Goal: Transaction & Acquisition: Obtain resource

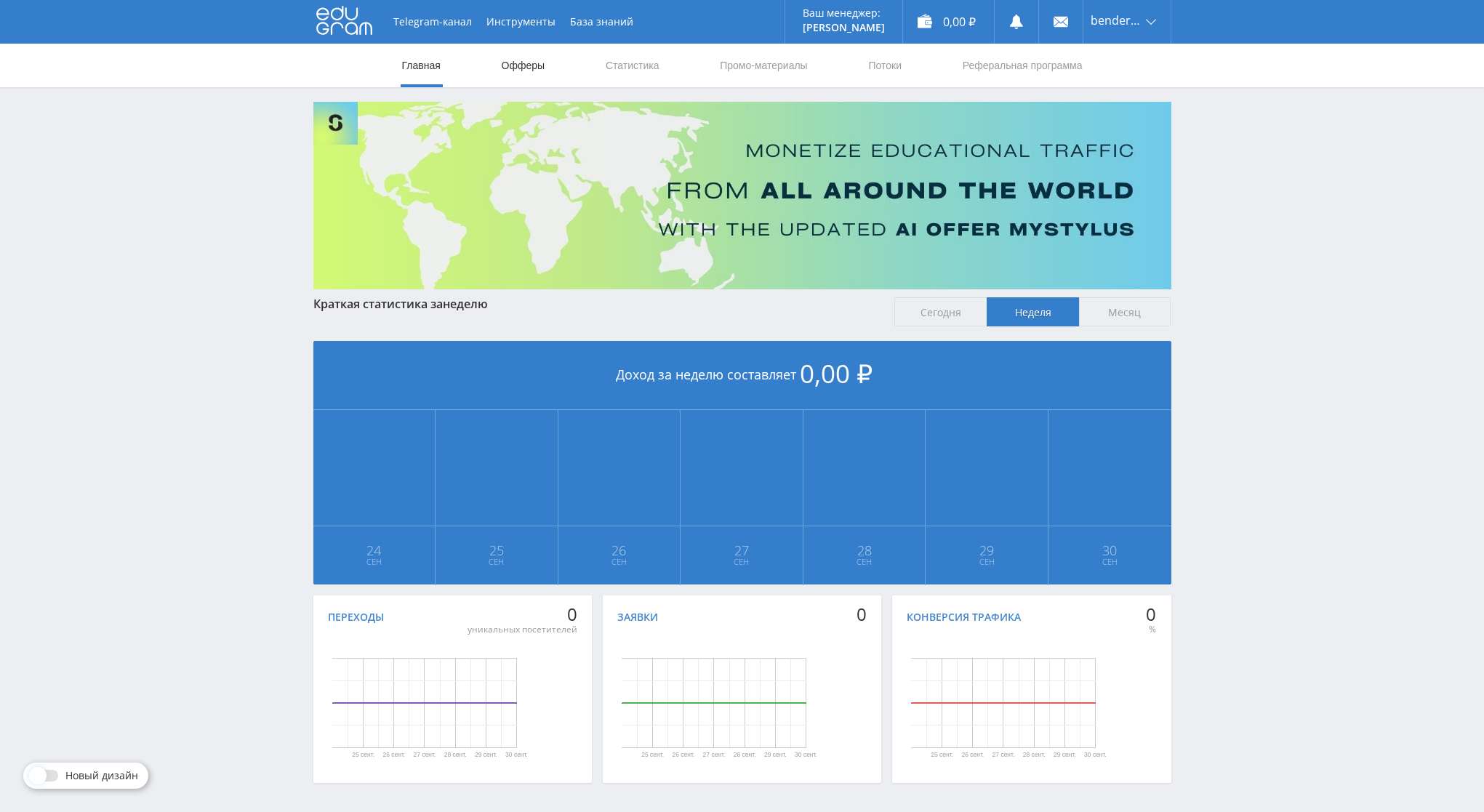
click at [532, 71] on link "Офферы" at bounding box center [523, 65] width 46 height 43
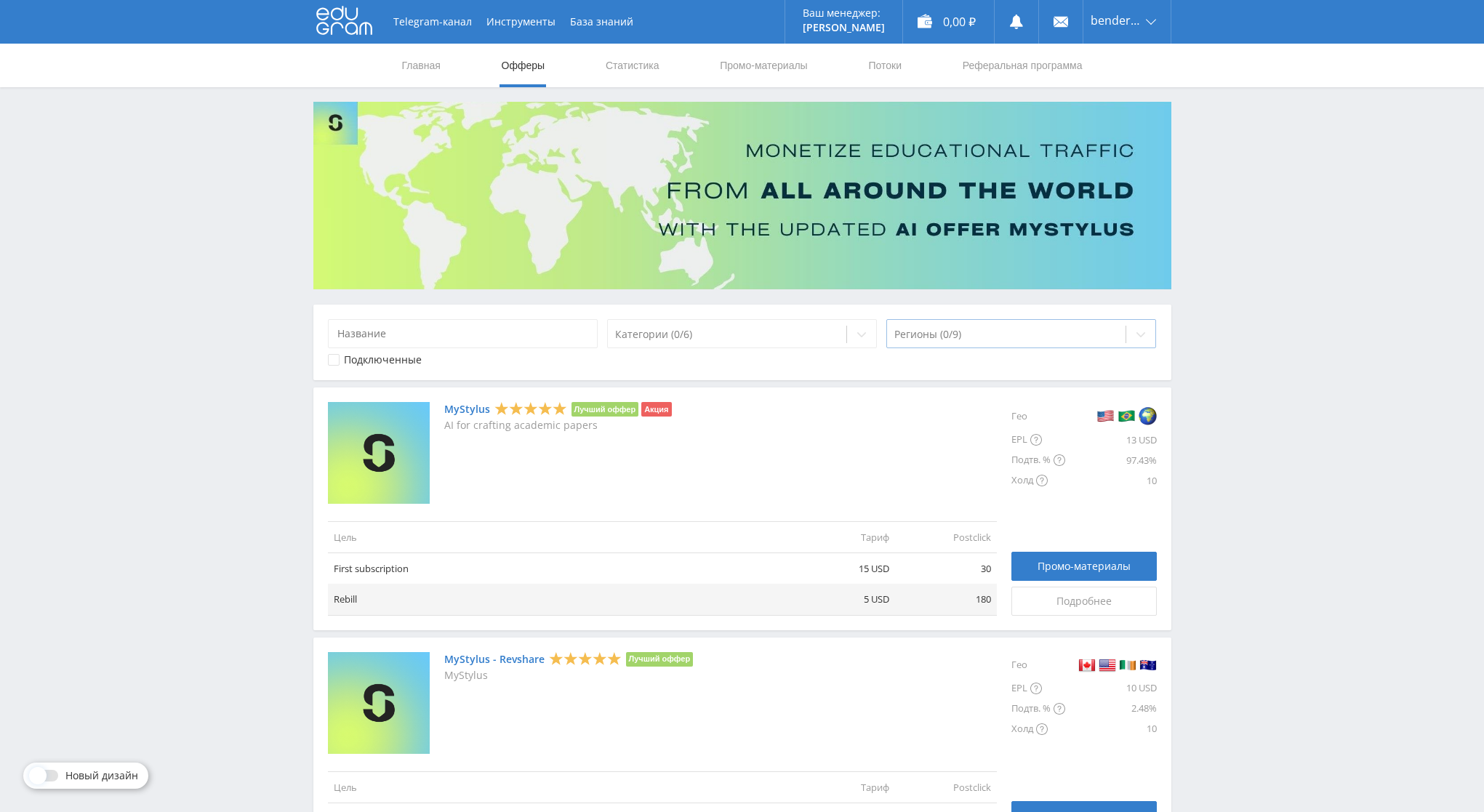
click at [956, 330] on div at bounding box center [1007, 334] width 225 height 15
click at [1000, 347] on div "Регионы (0/9)" at bounding box center [1021, 333] width 270 height 29
click at [995, 334] on div at bounding box center [1007, 334] width 225 height 15
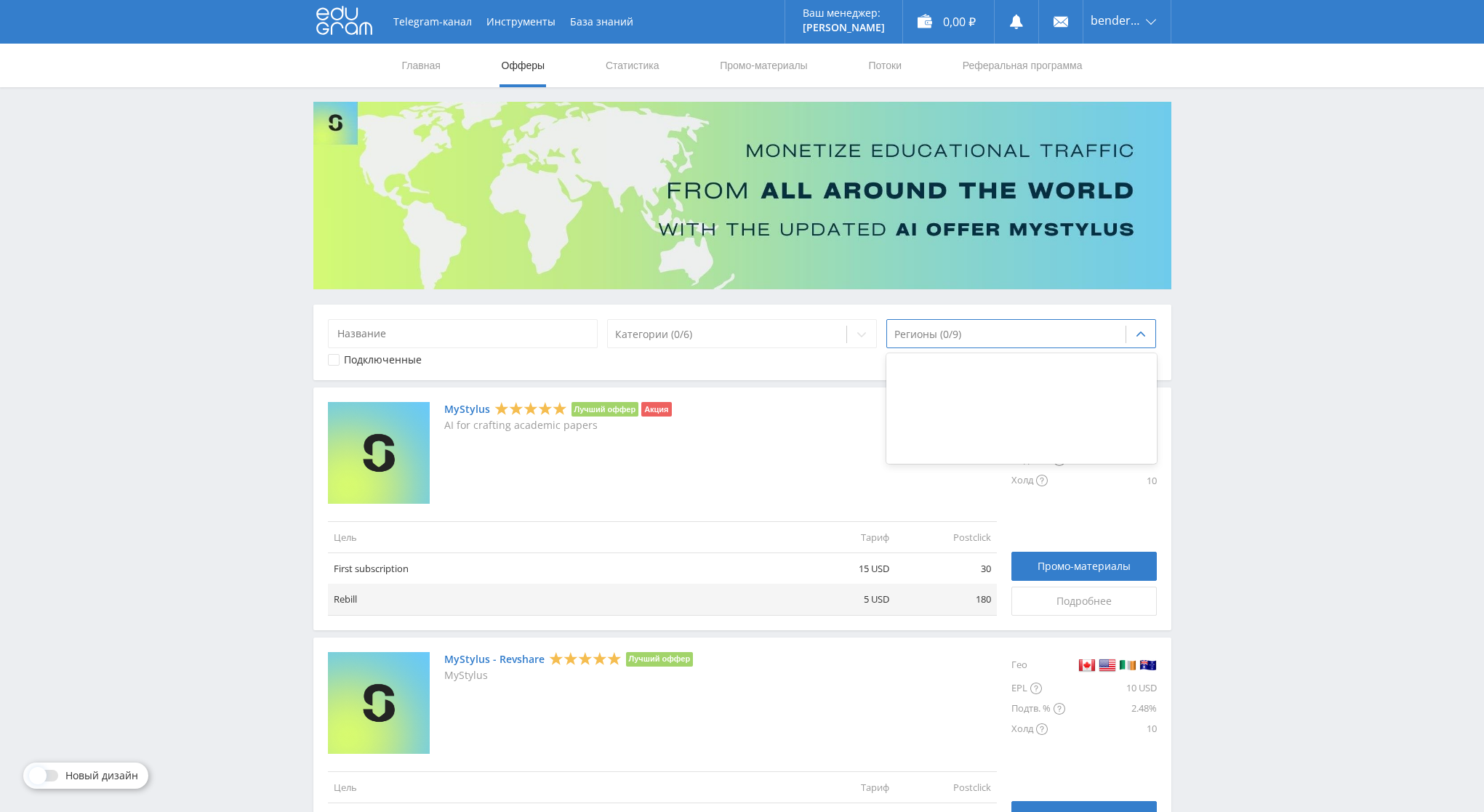
click at [54, 780] on div at bounding box center [44, 776] width 27 height 12
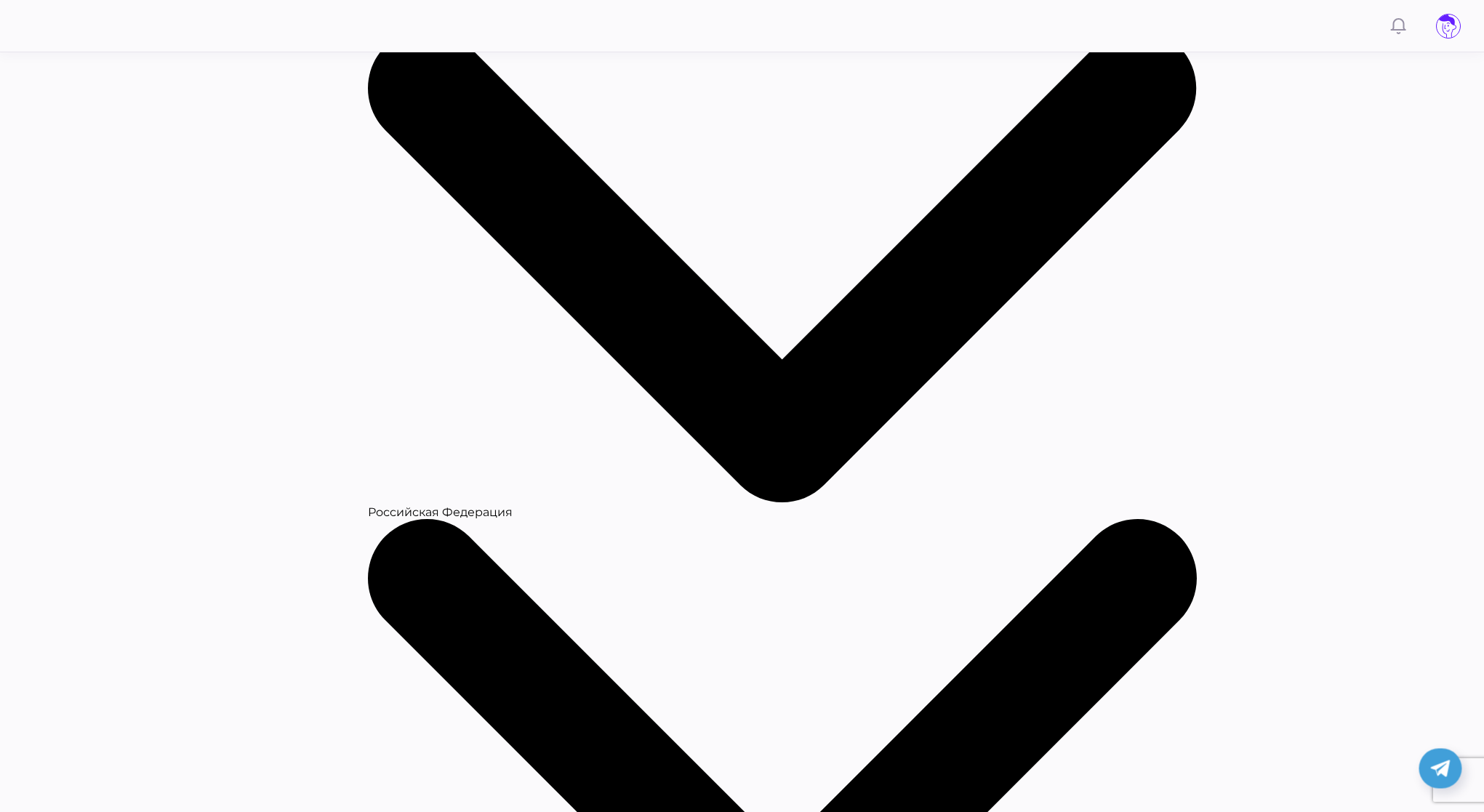
scroll to position [1548, 0]
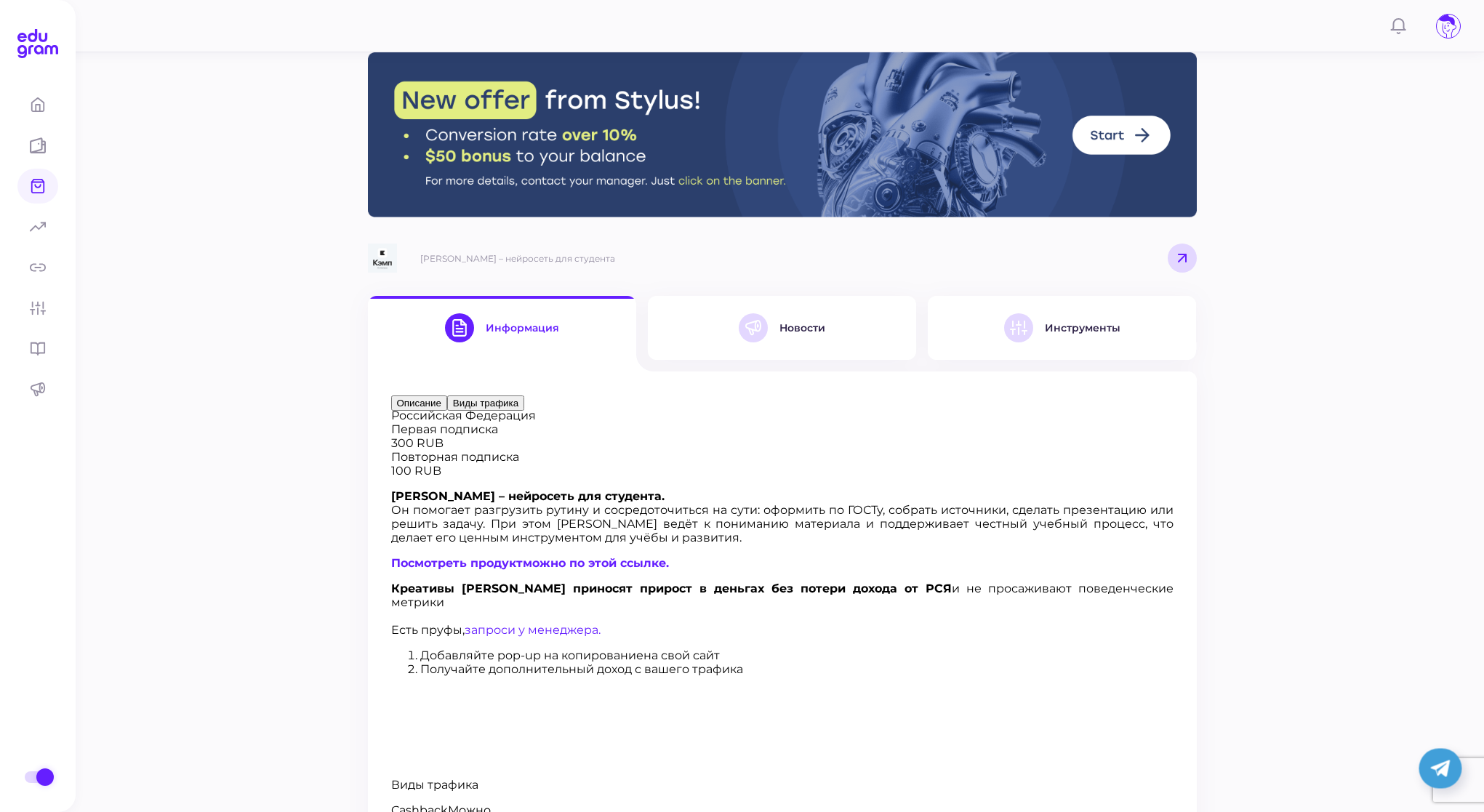
click at [829, 355] on button "Новости" at bounding box center [782, 328] width 268 height 64
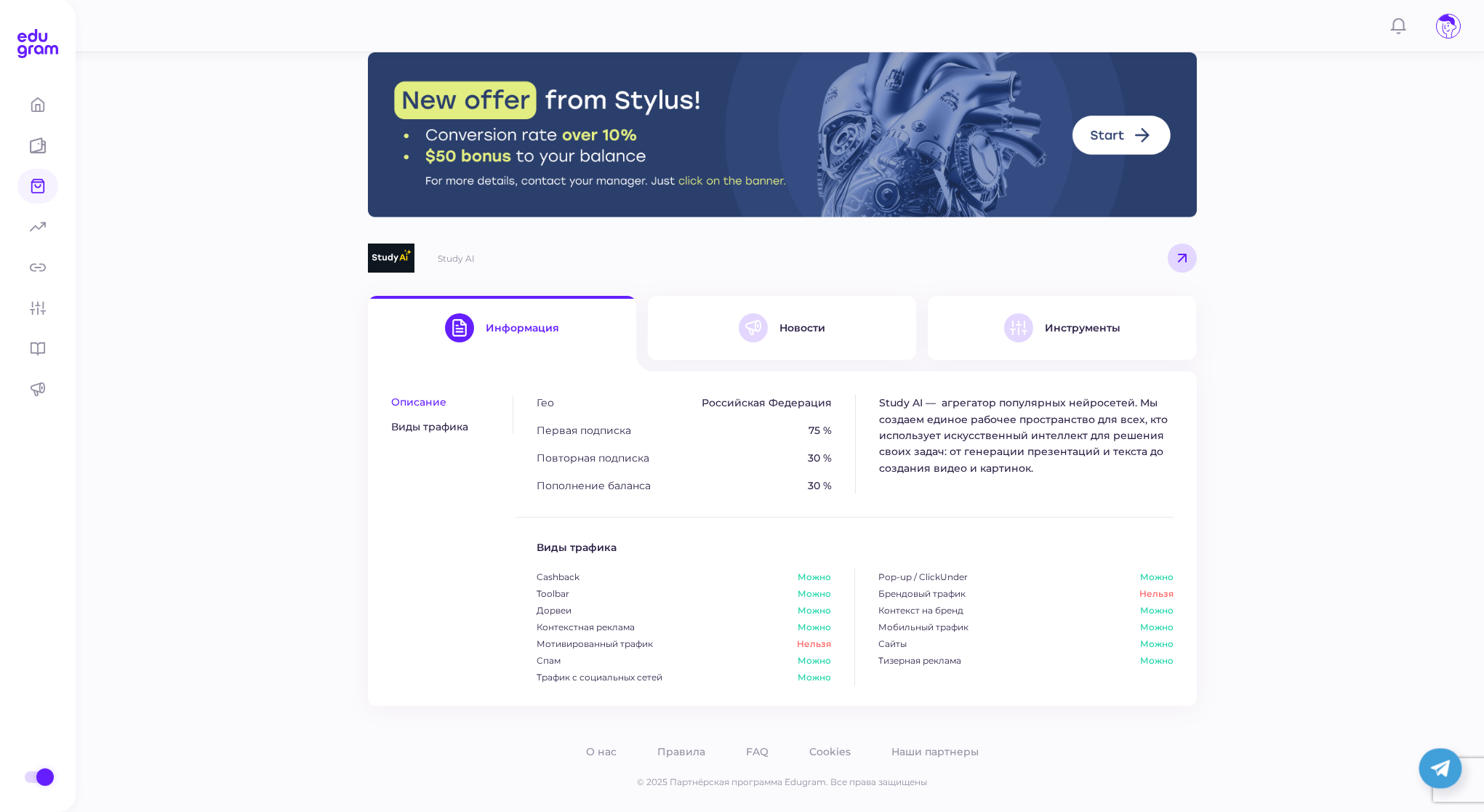
click at [850, 354] on button "Новости" at bounding box center [782, 328] width 268 height 64
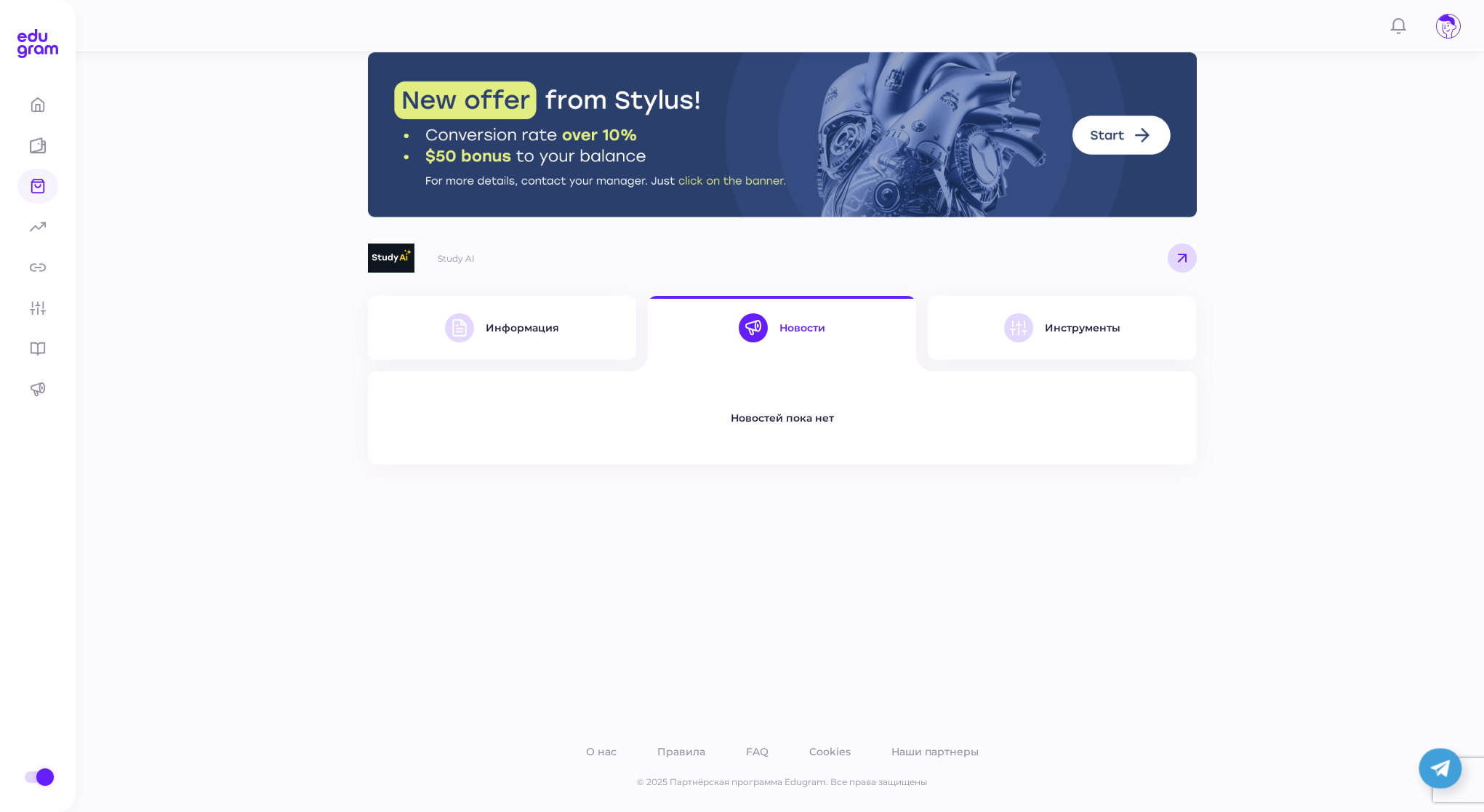
click at [1070, 337] on div "Инструменты" at bounding box center [1063, 328] width 116 height 29
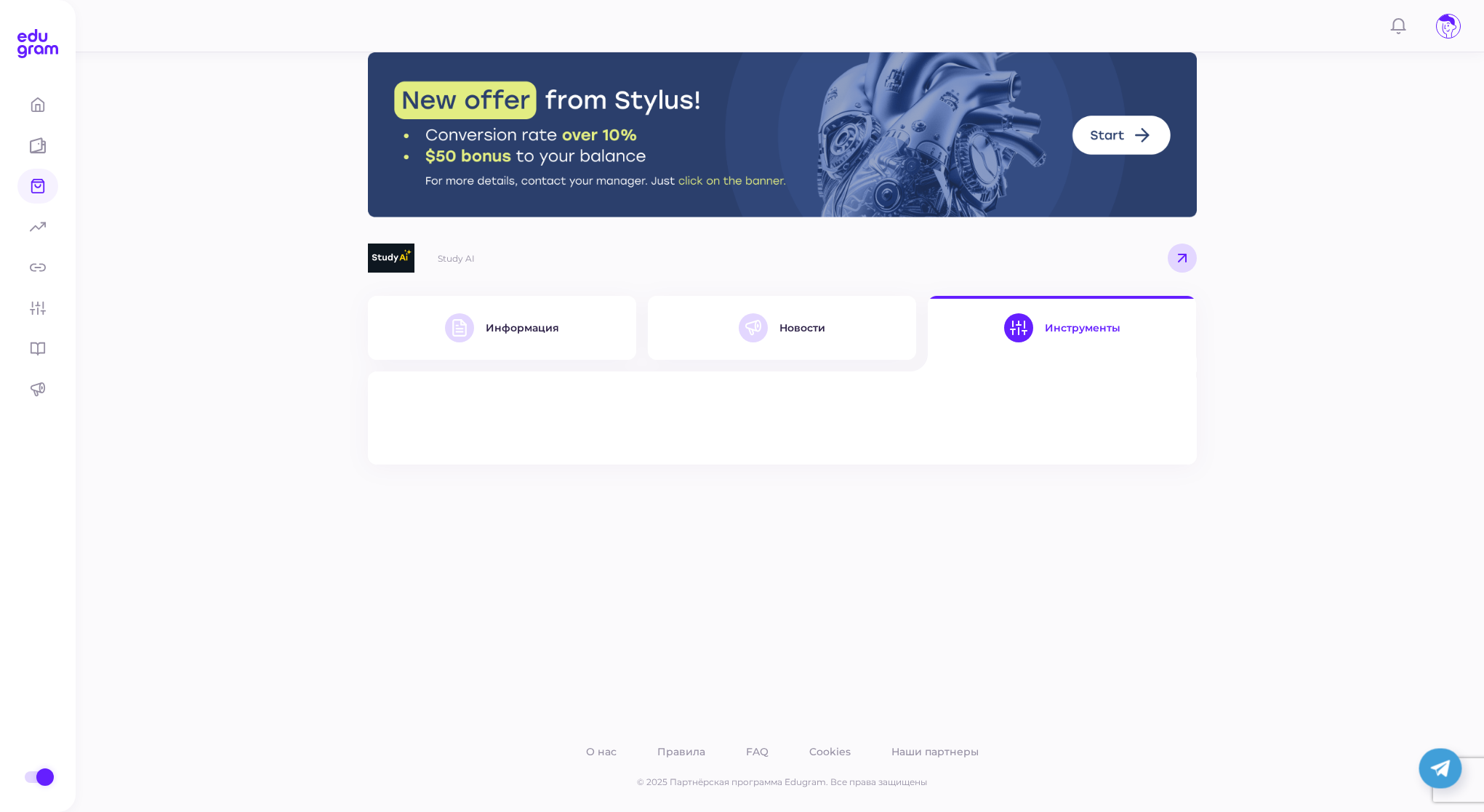
click at [555, 332] on div "Информация" at bounding box center [522, 328] width 73 height 13
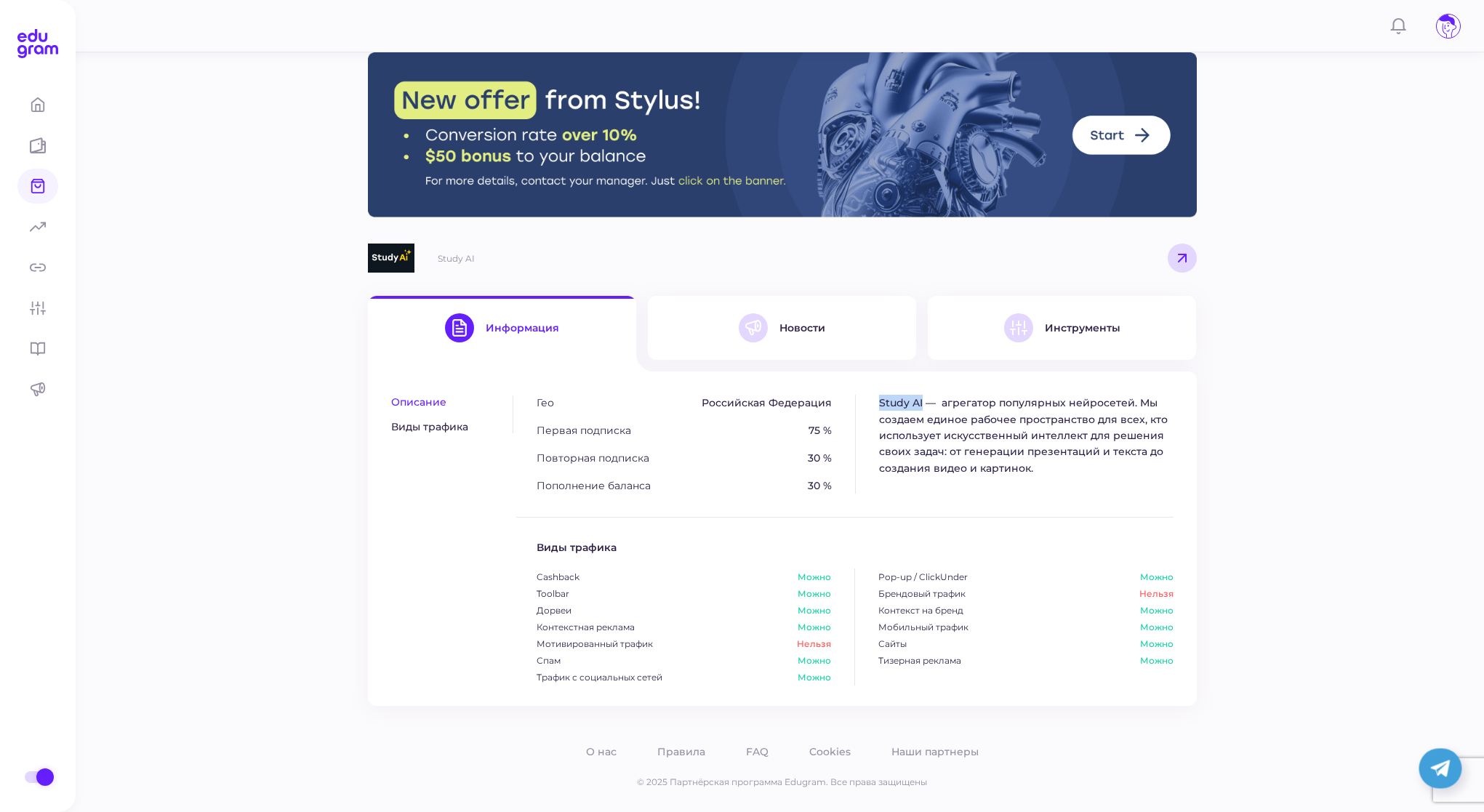
drag, startPoint x: 924, startPoint y: 404, endPoint x: 858, endPoint y: 403, distance: 66.0
click at [858, 403] on div "Study AI — агрегатор популярных нейросетей. Мы создаем единое рабочее пространс…" at bounding box center [1014, 444] width 319 height 99
copy p "Study AI"
click at [393, 252] on img at bounding box center [392, 258] width 47 height 29
click at [776, 328] on div "Новости" at bounding box center [782, 328] width 87 height 29
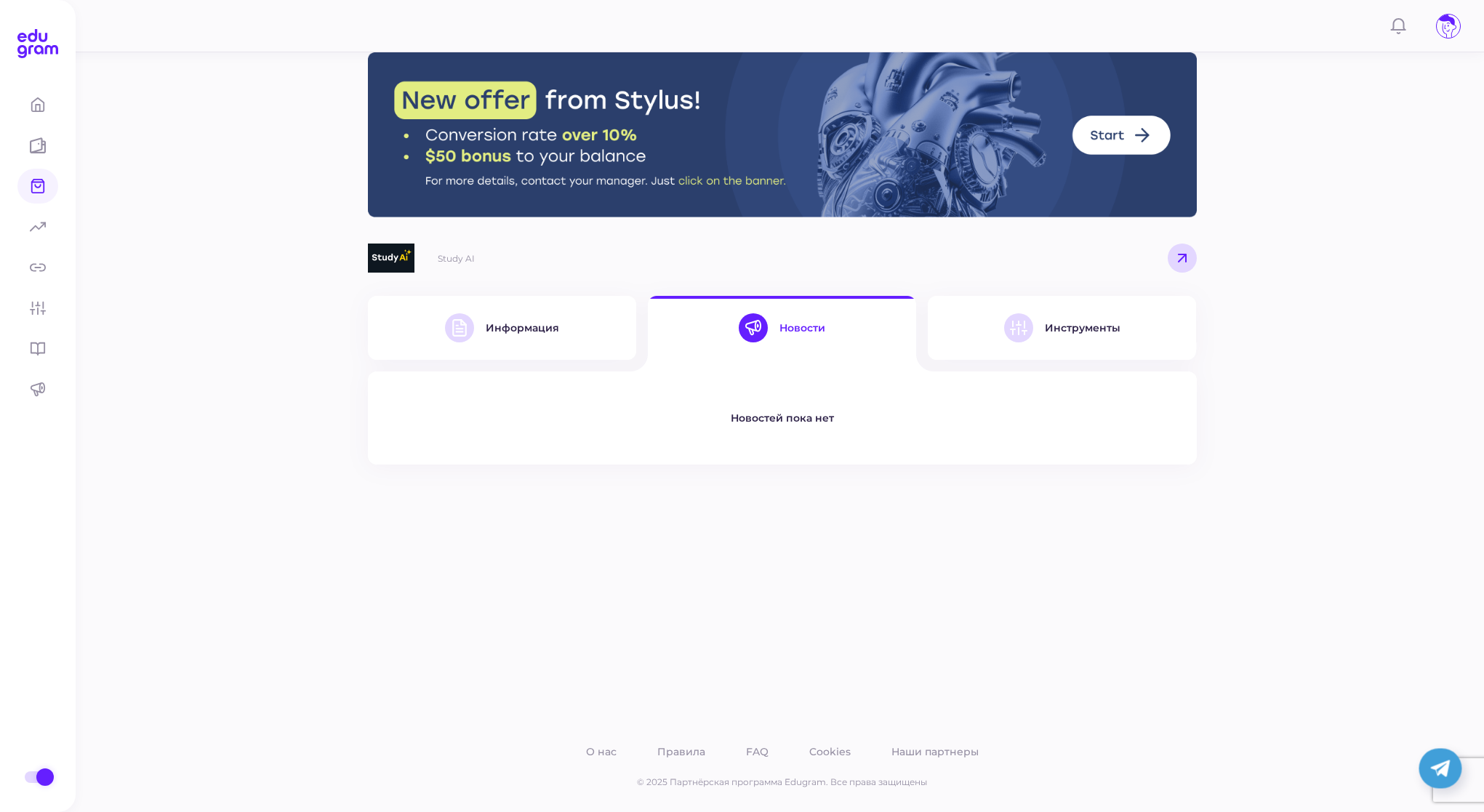
click at [1047, 331] on div "Инструменты" at bounding box center [1082, 328] width 76 height 13
click at [1044, 349] on button "Инструменты" at bounding box center [1063, 328] width 268 height 64
click at [563, 332] on button "Информация" at bounding box center [502, 328] width 268 height 64
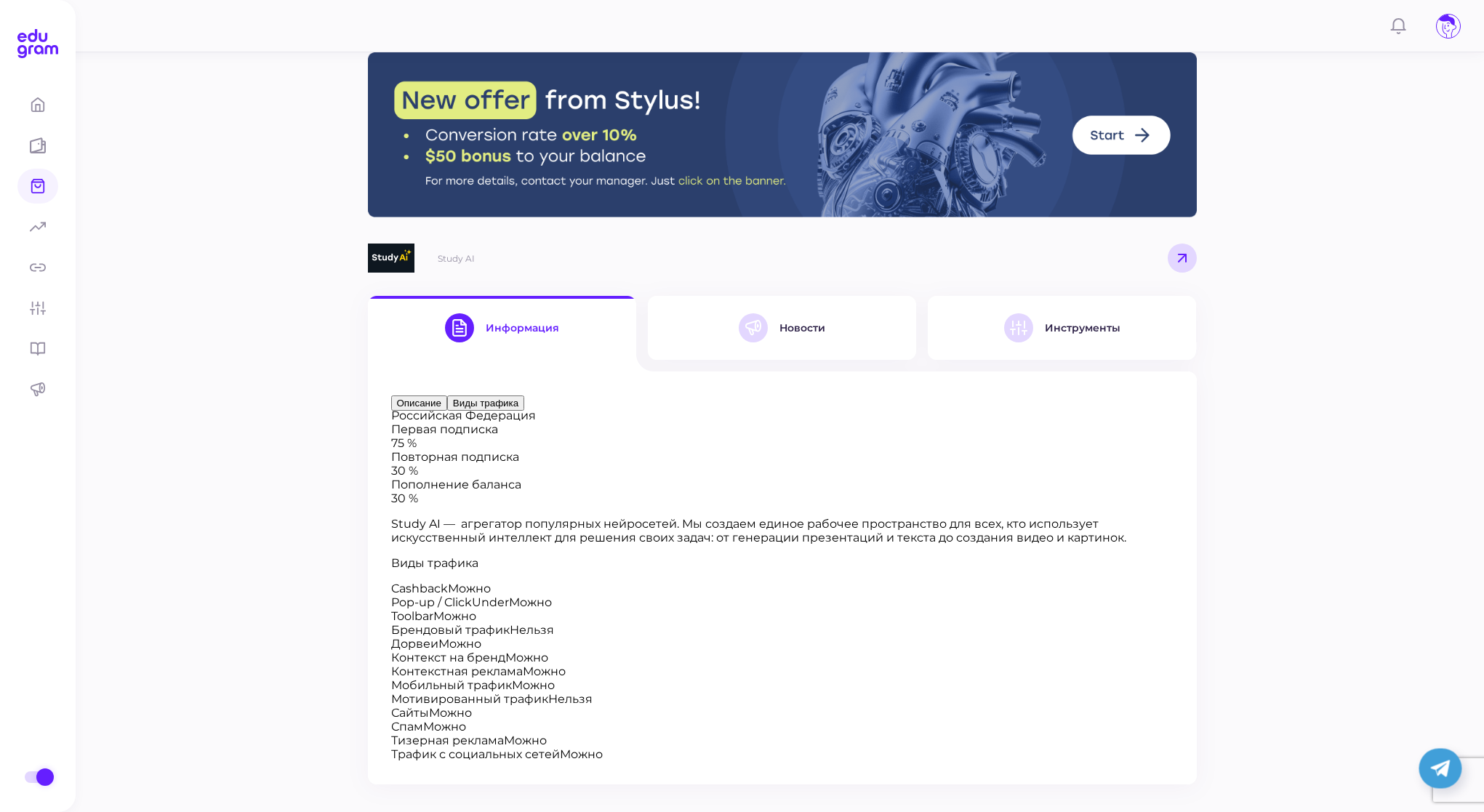
click at [456, 410] on button "Виды трафика" at bounding box center [485, 403] width 77 height 15
click at [431, 395] on div at bounding box center [782, 395] width 782 height 0
click at [447, 410] on button "Виды трафика" at bounding box center [485, 403] width 77 height 15
click at [106, 228] on span "Статистика" at bounding box center [102, 227] width 88 height 14
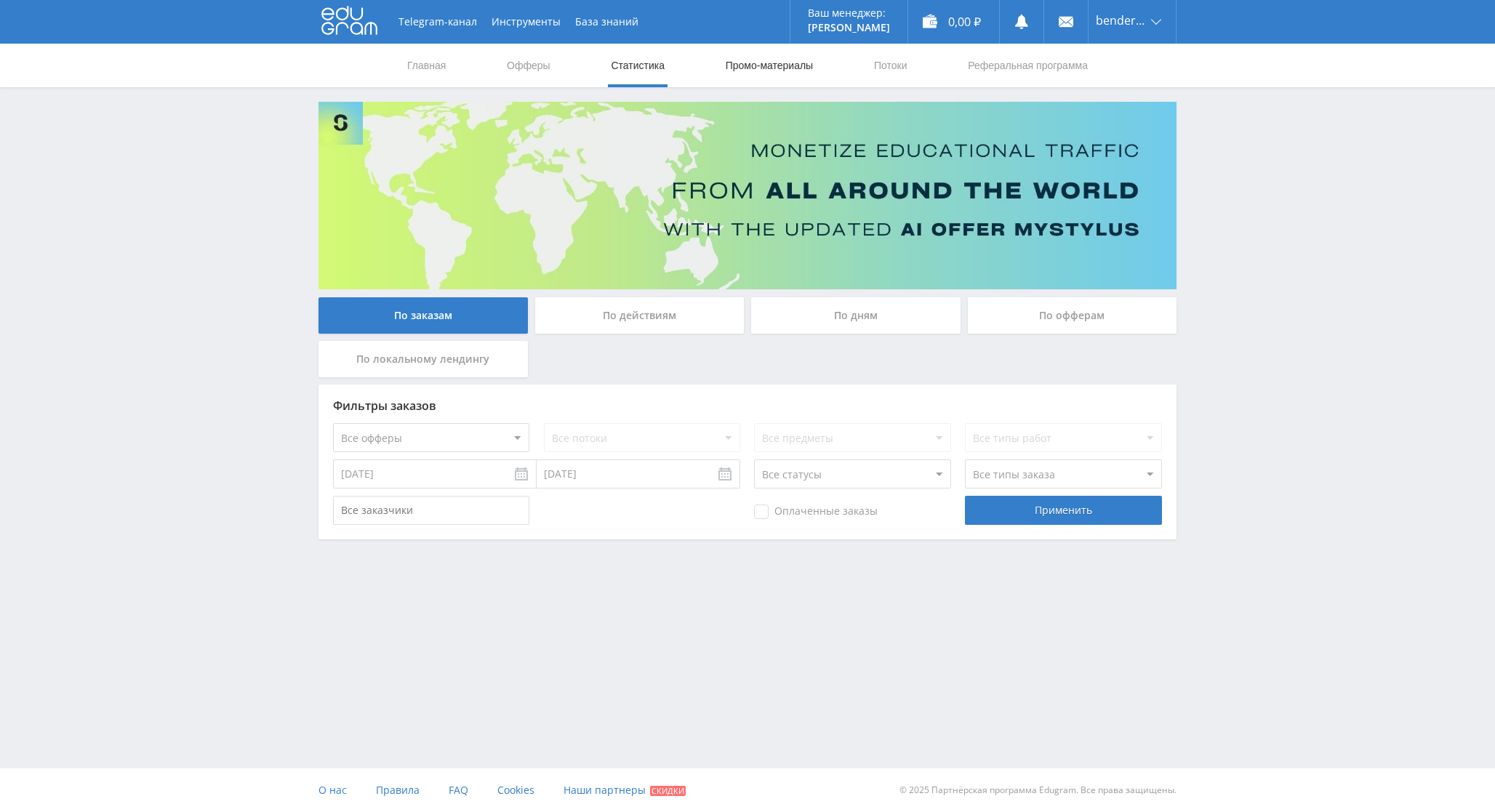
click at [783, 64] on link "Промо-материалы" at bounding box center [769, 65] width 90 height 43
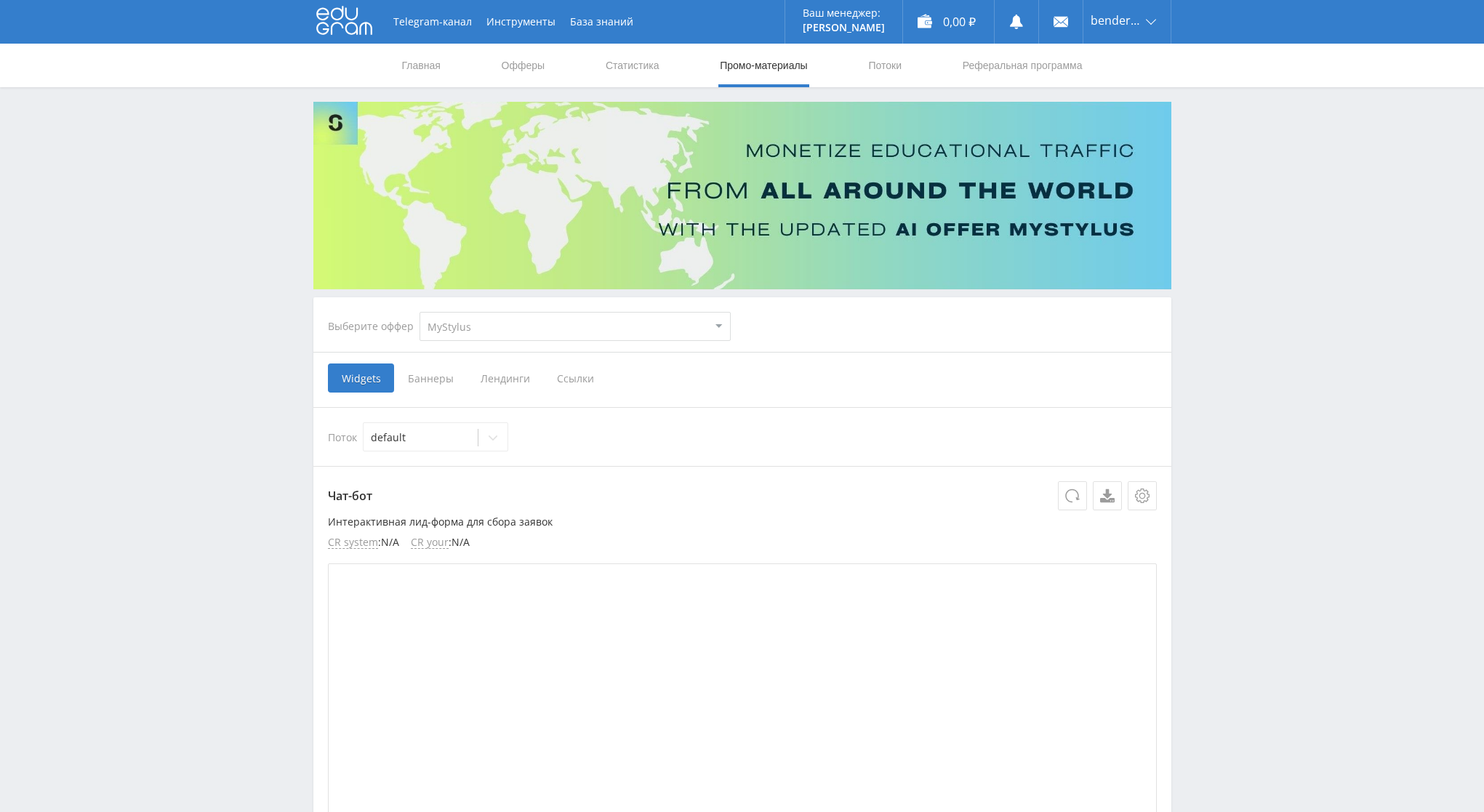
click at [508, 380] on span "Лендинги" at bounding box center [504, 378] width 76 height 29
click at [0, 0] on input "Лендинги" at bounding box center [0, 0] width 0 height 0
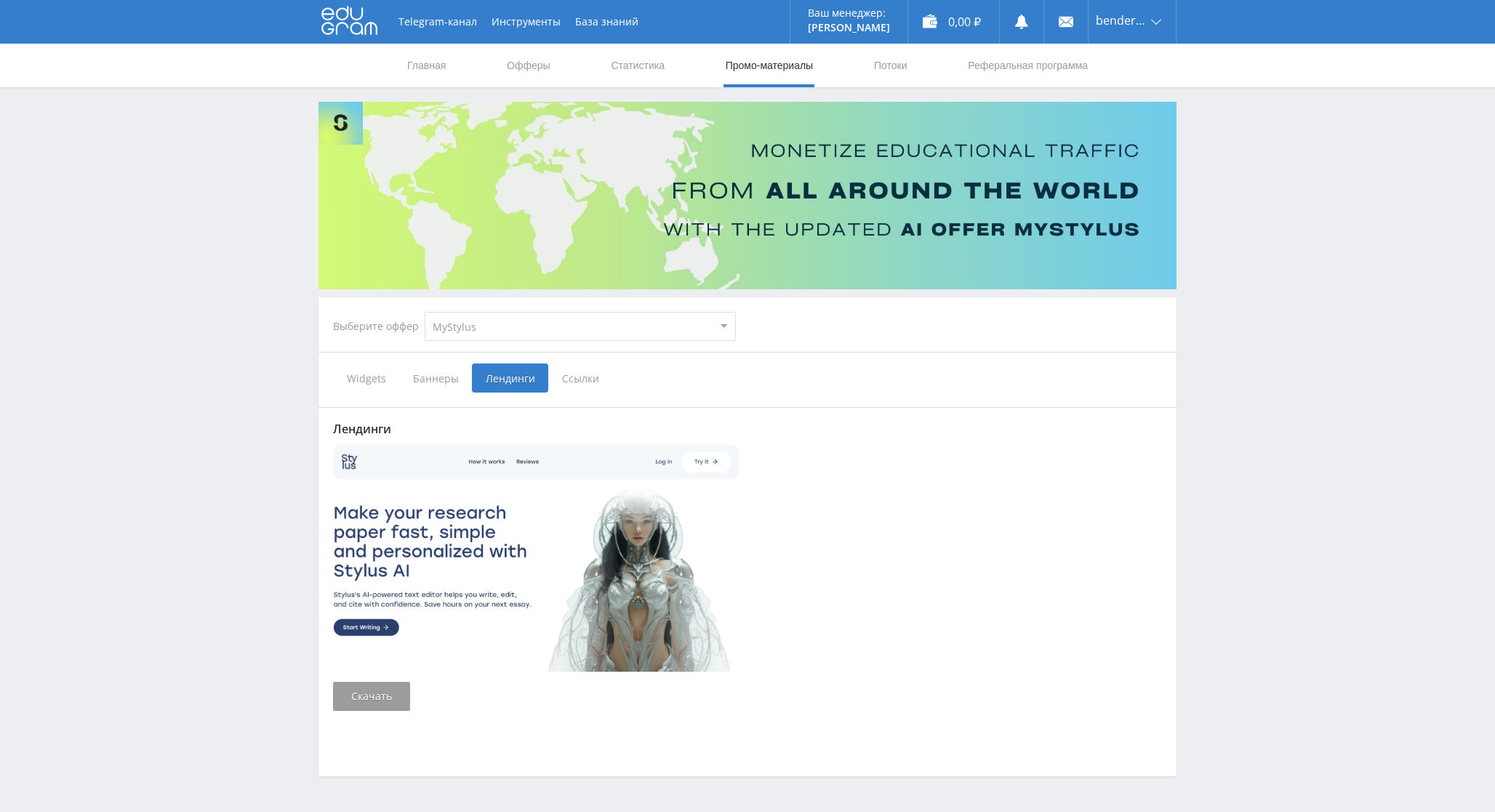
click at [577, 385] on span "Ссылки" at bounding box center [581, 378] width 65 height 29
click at [0, 0] on input "Ссылки" at bounding box center [0, 0] width 0 height 0
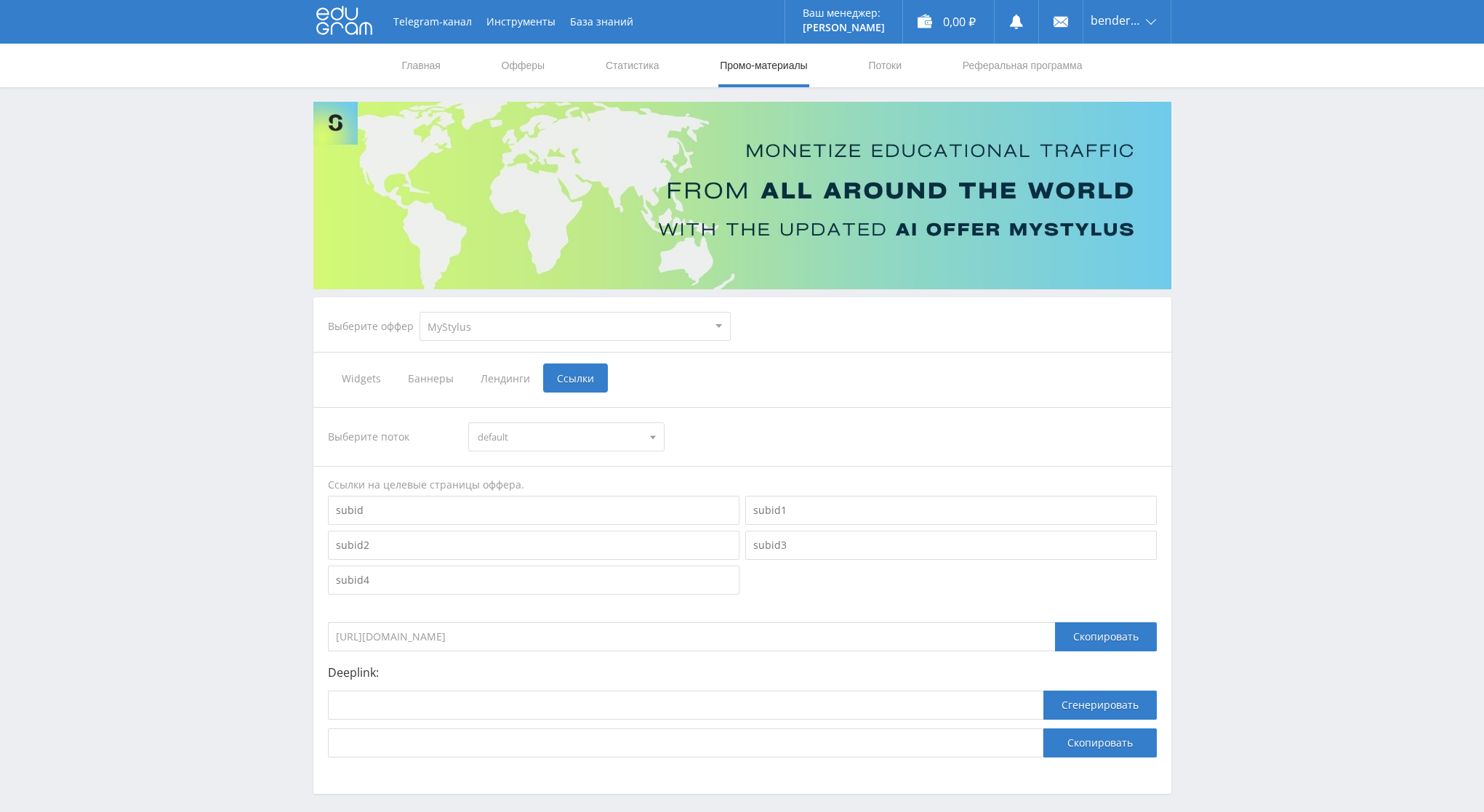
click at [538, 444] on span "default" at bounding box center [559, 437] width 165 height 28
click at [532, 460] on button "default" at bounding box center [566, 464] width 195 height 21
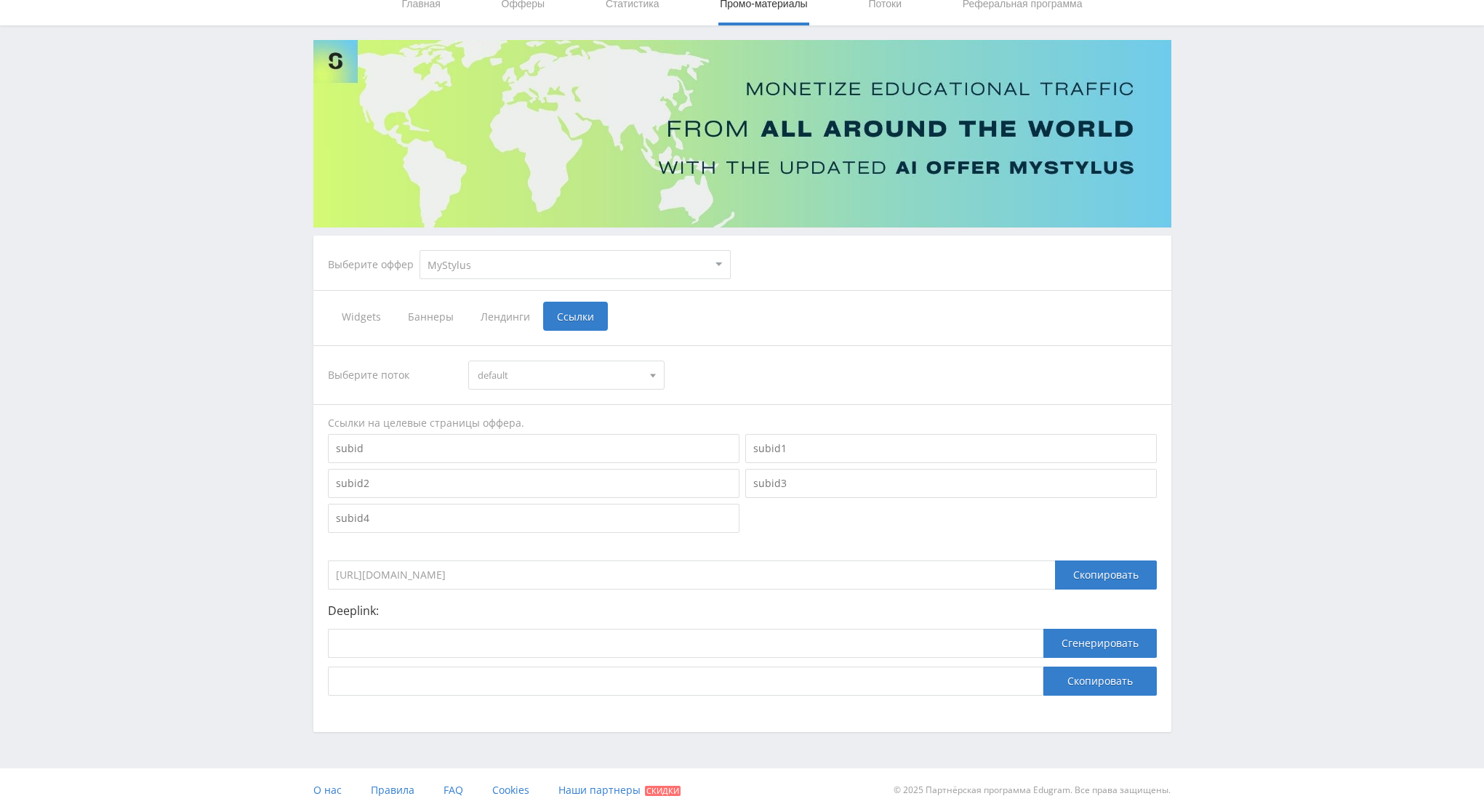
click at [534, 573] on input "[URL][DOMAIN_NAME]" at bounding box center [691, 574] width 727 height 29
select select "376"
click option "Study AI (RevShare)" at bounding box center [0, 0] width 0 height 0
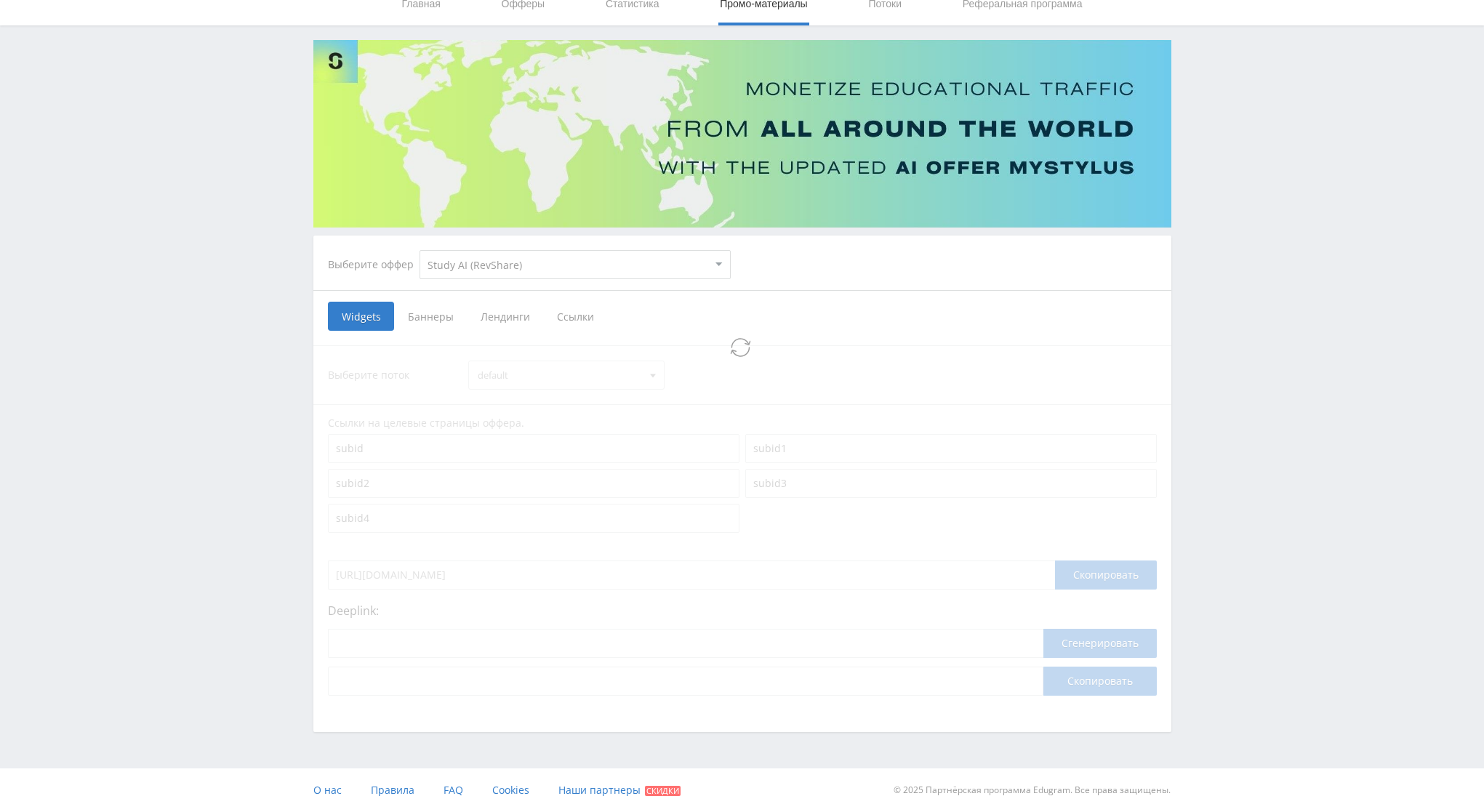
select select "376"
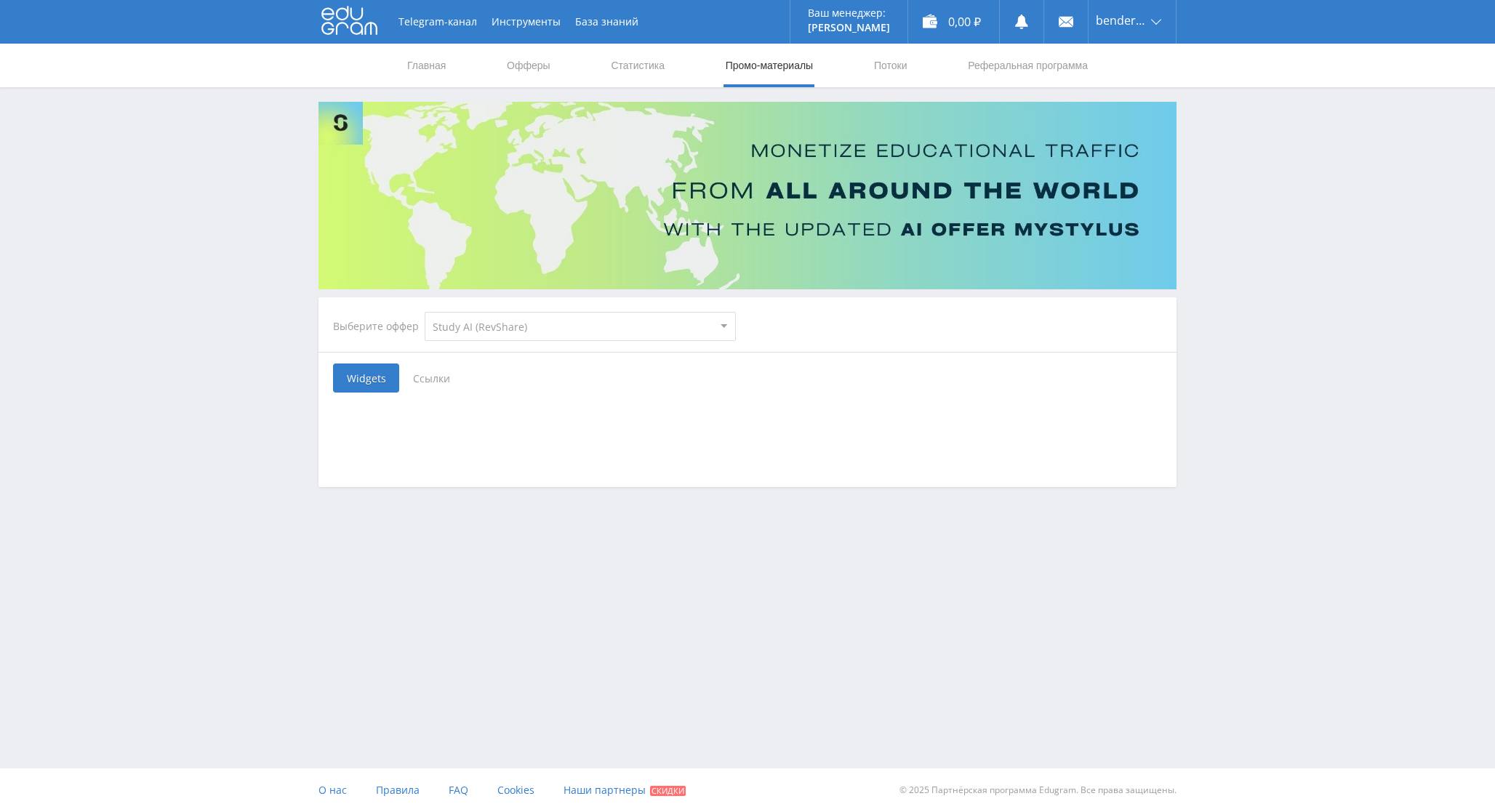
click at [437, 386] on span "Ссылки" at bounding box center [432, 378] width 65 height 29
click at [0, 0] on input "Ссылки" at bounding box center [0, 0] width 0 height 0
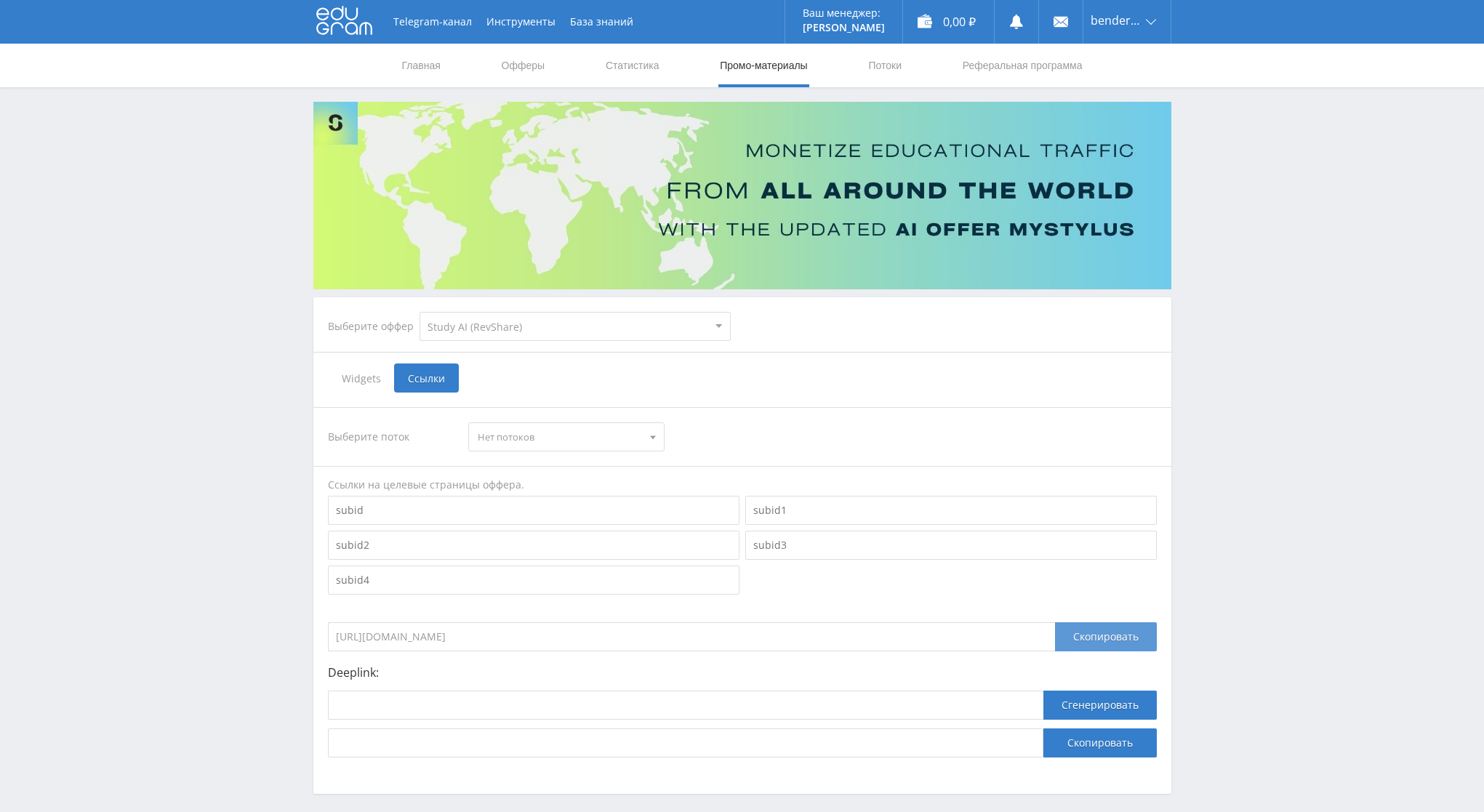
click at [1075, 634] on div "Скопировать" at bounding box center [1105, 636] width 102 height 29
click at [565, 516] on input at bounding box center [533, 510] width 411 height 29
click at [568, 441] on span "Нет потоков" at bounding box center [559, 437] width 165 height 28
click at [575, 465] on button "Нет потоков" at bounding box center [566, 464] width 195 height 21
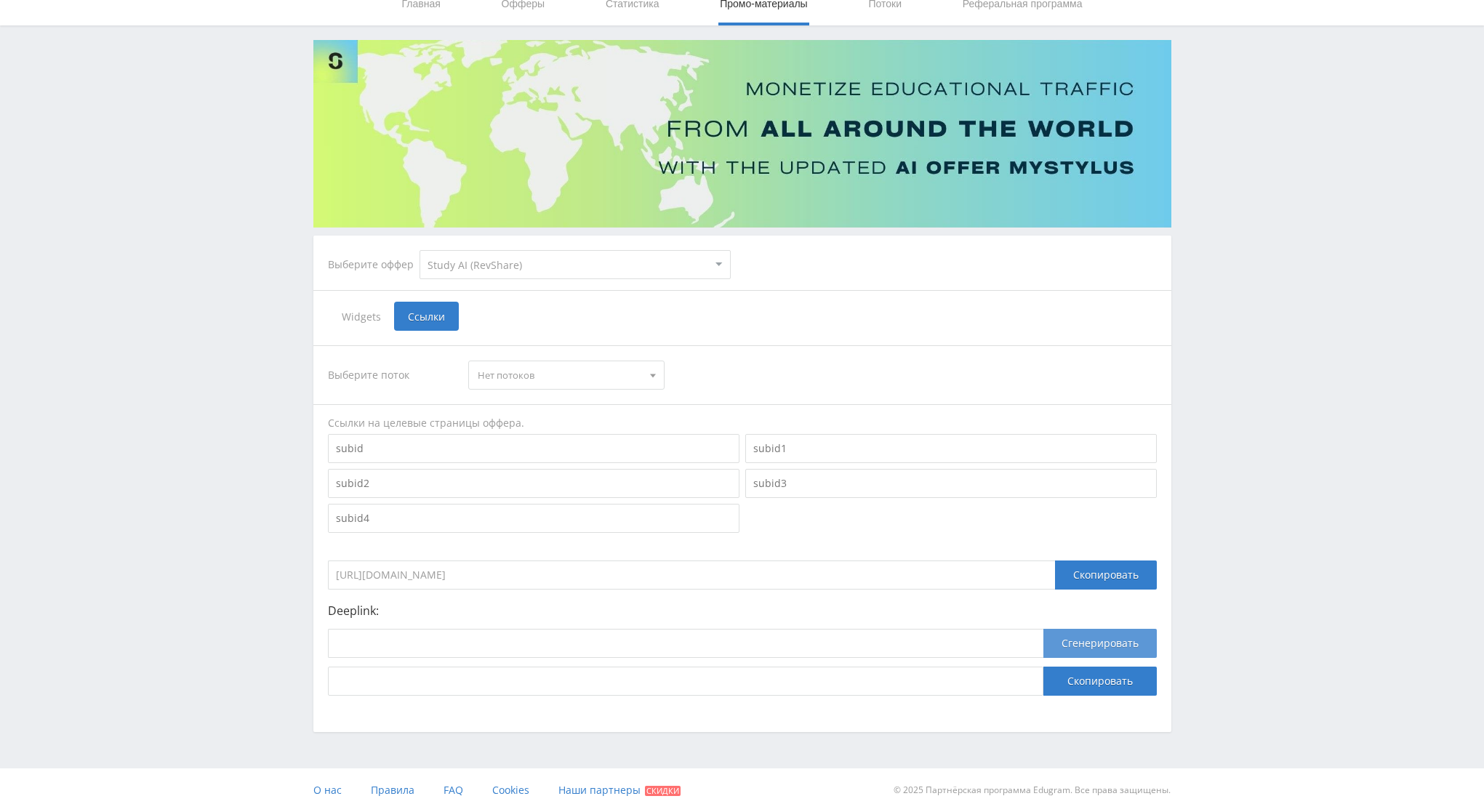
click at [1107, 646] on button "Сгенерировать" at bounding box center [1100, 643] width 113 height 29
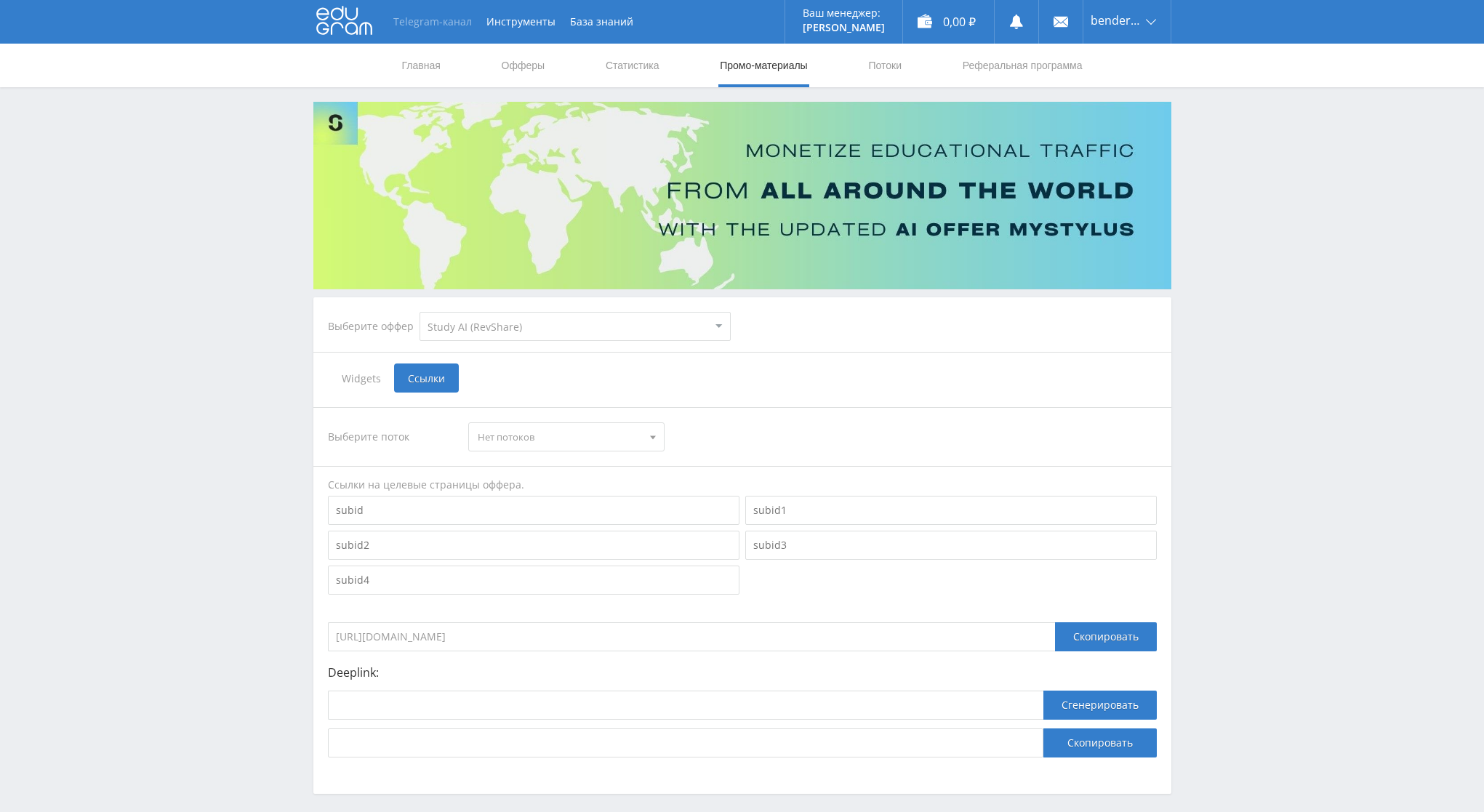
click at [434, 26] on link "Telegram-канал" at bounding box center [432, 22] width 93 height 43
